Goal: Task Accomplishment & Management: Use online tool/utility

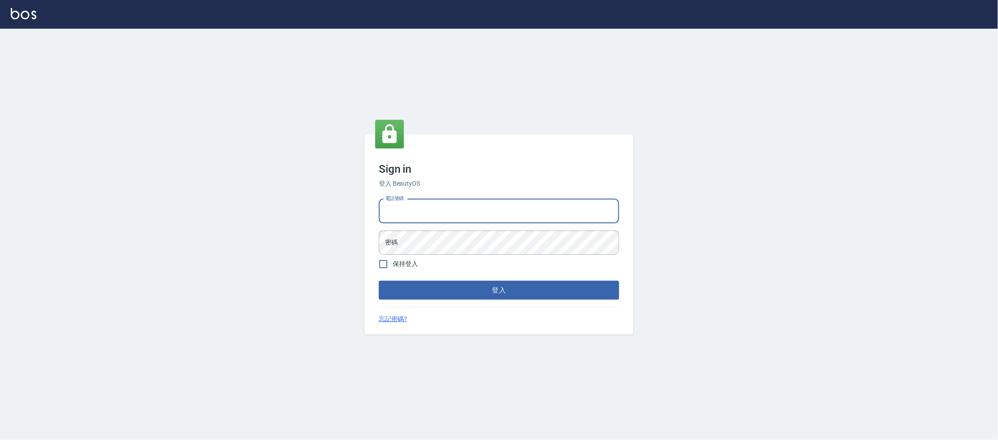
click at [461, 207] on input "電話號碼" at bounding box center [499, 211] width 240 height 24
type input "0223682278"
click at [379, 281] on button "登入" at bounding box center [499, 290] width 240 height 19
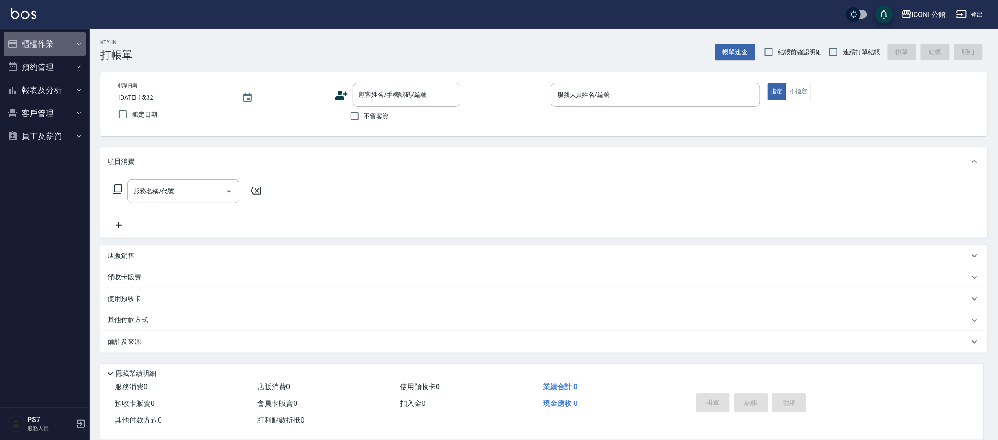
click at [50, 40] on button "櫃檯作業" at bounding box center [45, 43] width 82 height 23
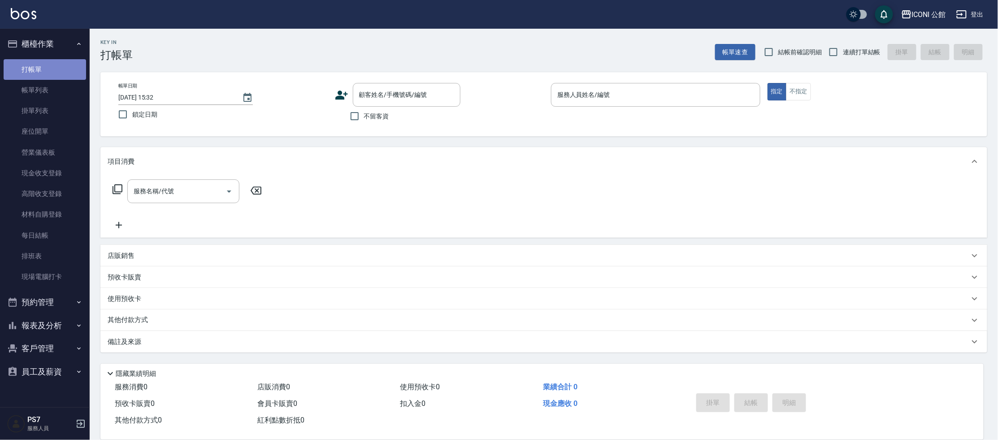
click at [56, 67] on link "打帳單" at bounding box center [45, 69] width 82 height 21
